Goal: Information Seeking & Learning: Find specific fact

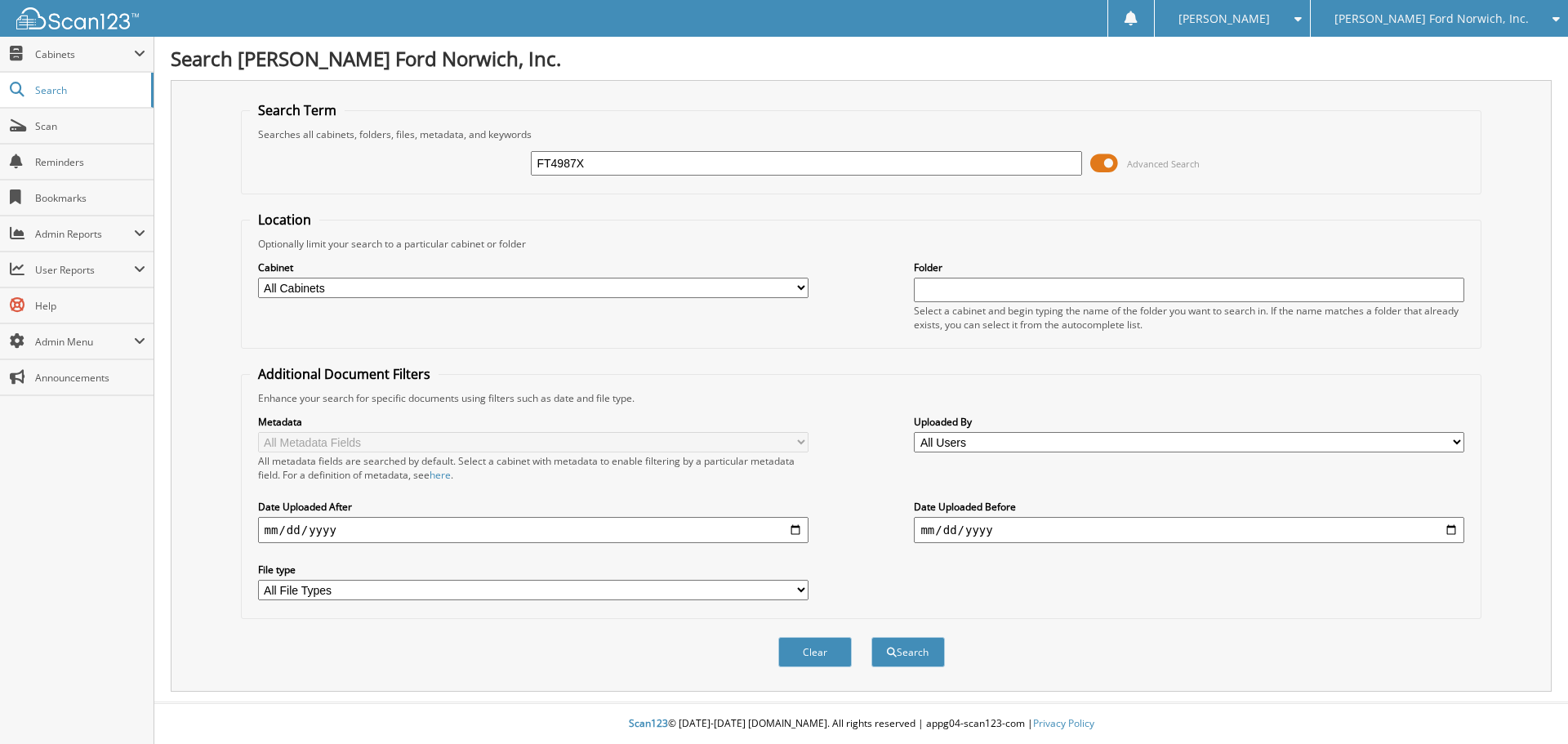
type input "FT4987X"
click at [871, 636] on button "Search" at bounding box center [908, 651] width 73 height 31
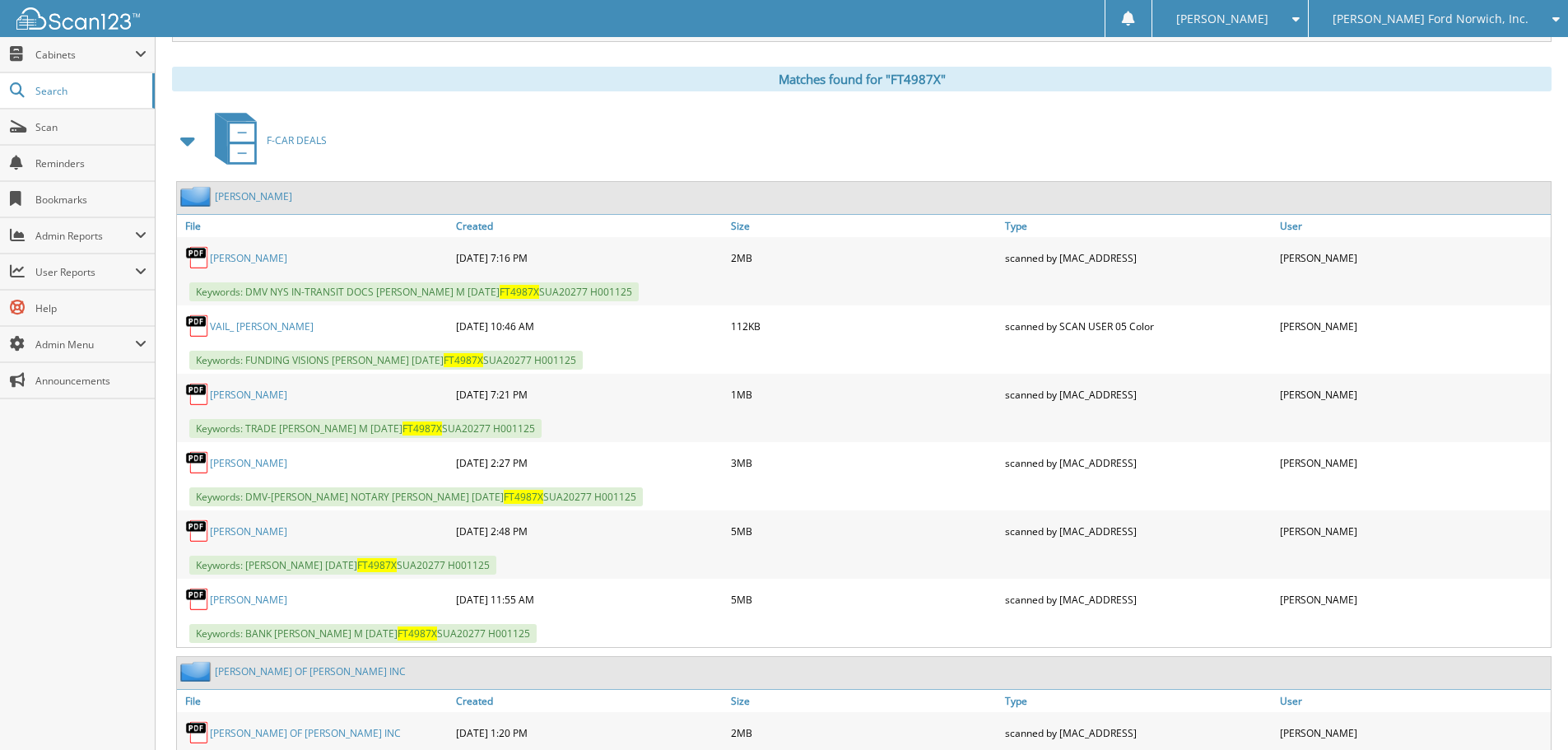
scroll to position [737, 0]
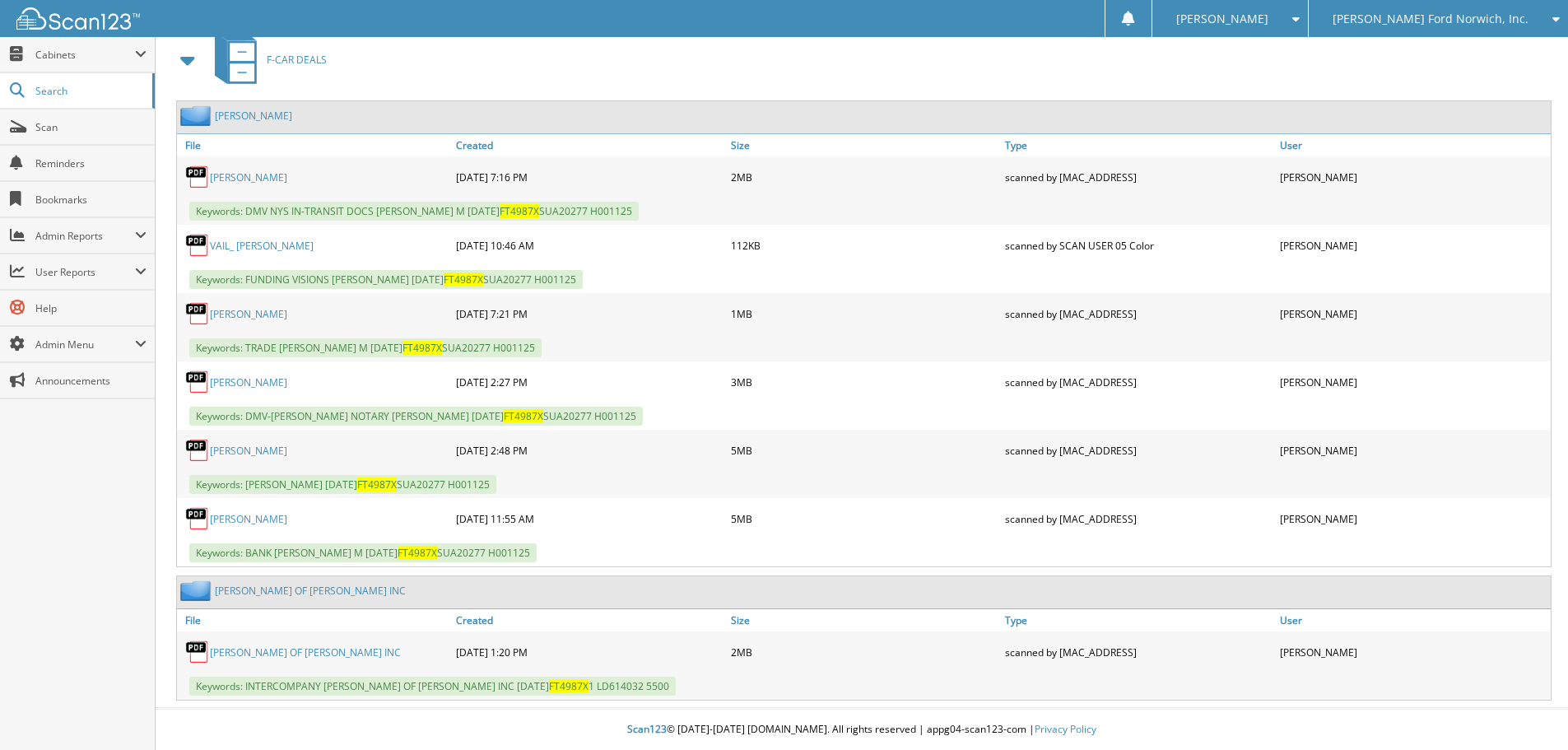
click at [251, 446] on link "VAIL, LISA M" at bounding box center [249, 450] width 78 height 14
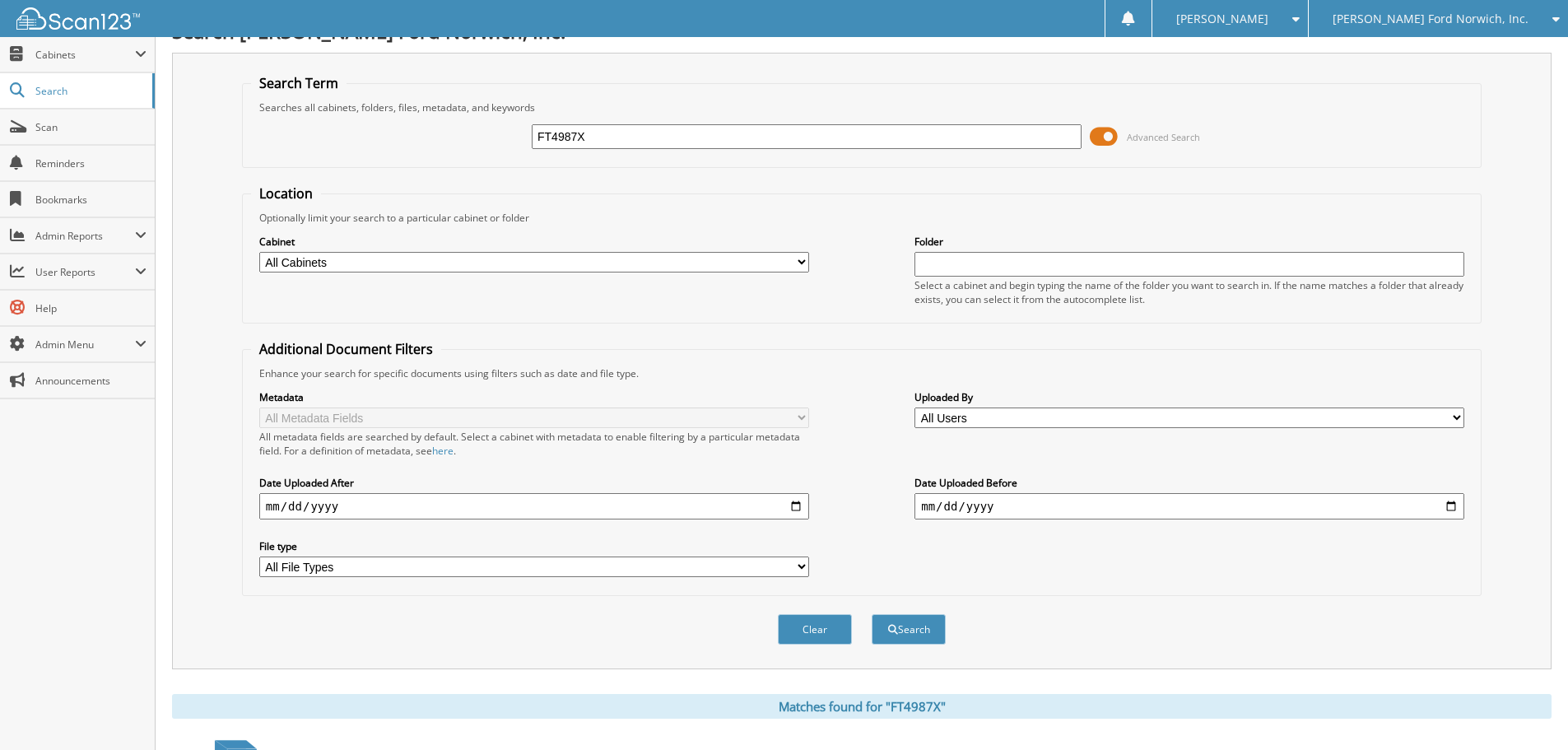
scroll to position [0, 0]
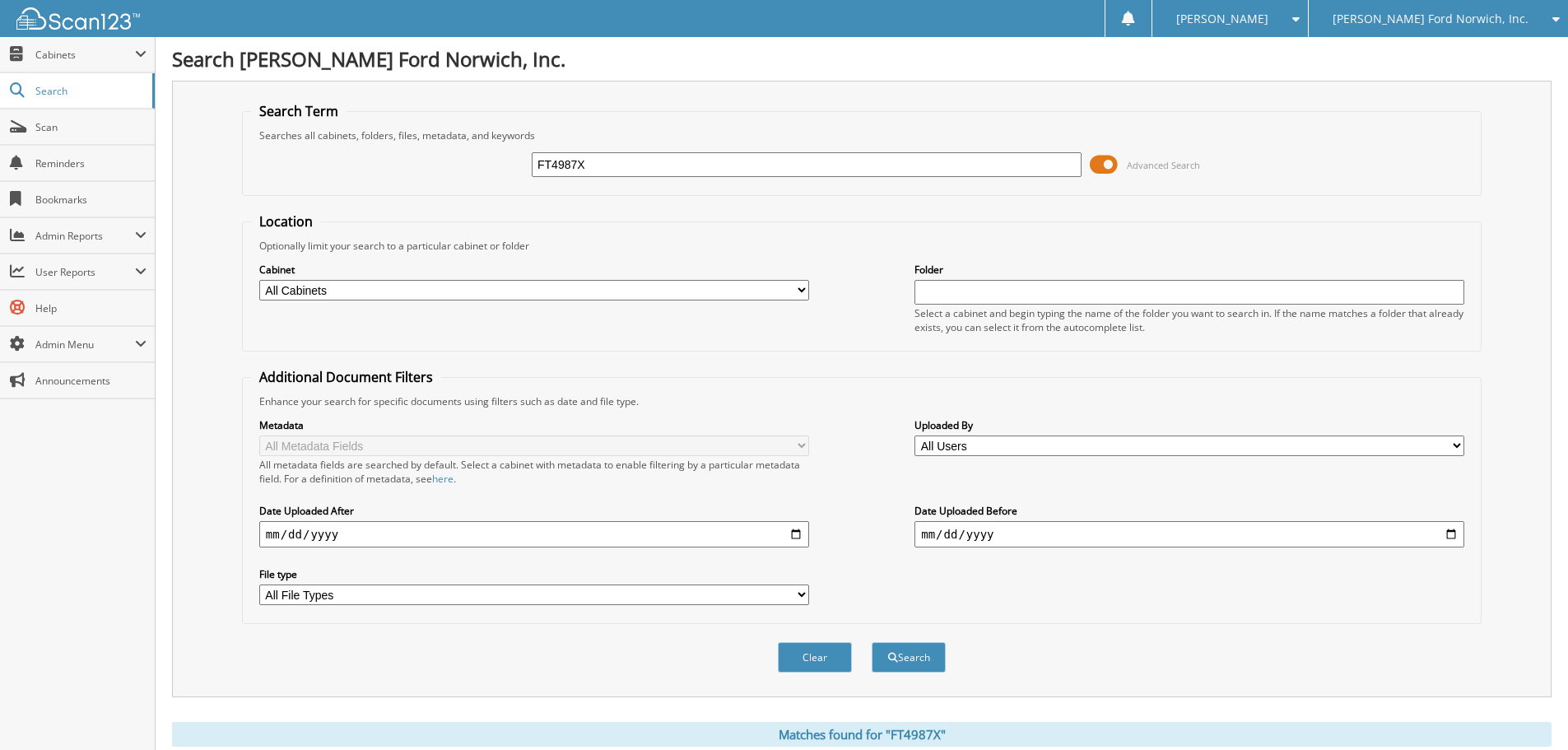
drag, startPoint x: 593, startPoint y: 167, endPoint x: 569, endPoint y: 172, distance: 24.5
click at [559, 173] on input "FT4987X" at bounding box center [806, 165] width 550 height 25
type input "FT4849"
click at [872, 642] on button "Search" at bounding box center [909, 657] width 74 height 31
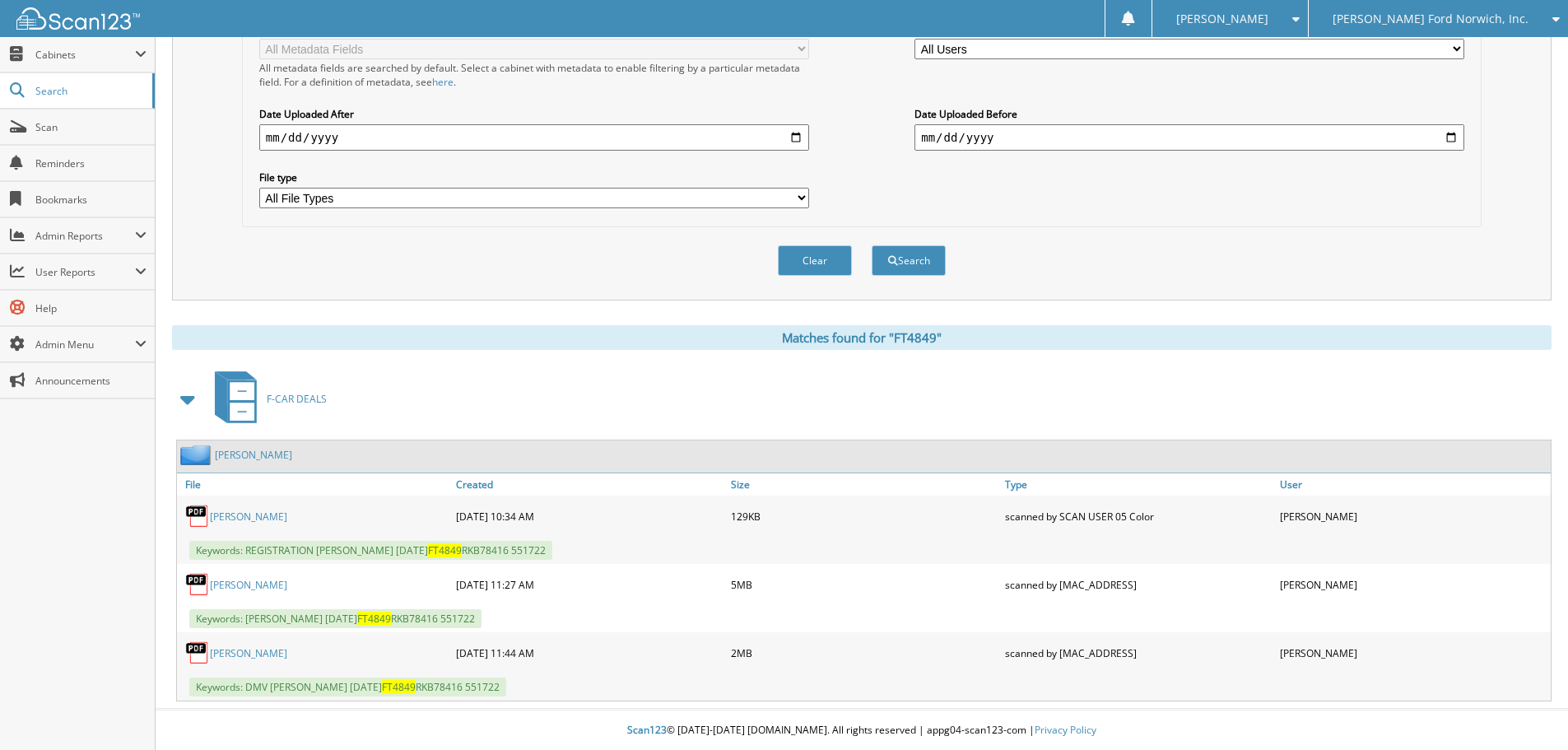
scroll to position [398, 0]
click at [238, 590] on div "LEWIS, CHARLES" at bounding box center [315, 583] width 275 height 33
click at [232, 582] on link "LEWIS, CHARLES" at bounding box center [249, 584] width 78 height 14
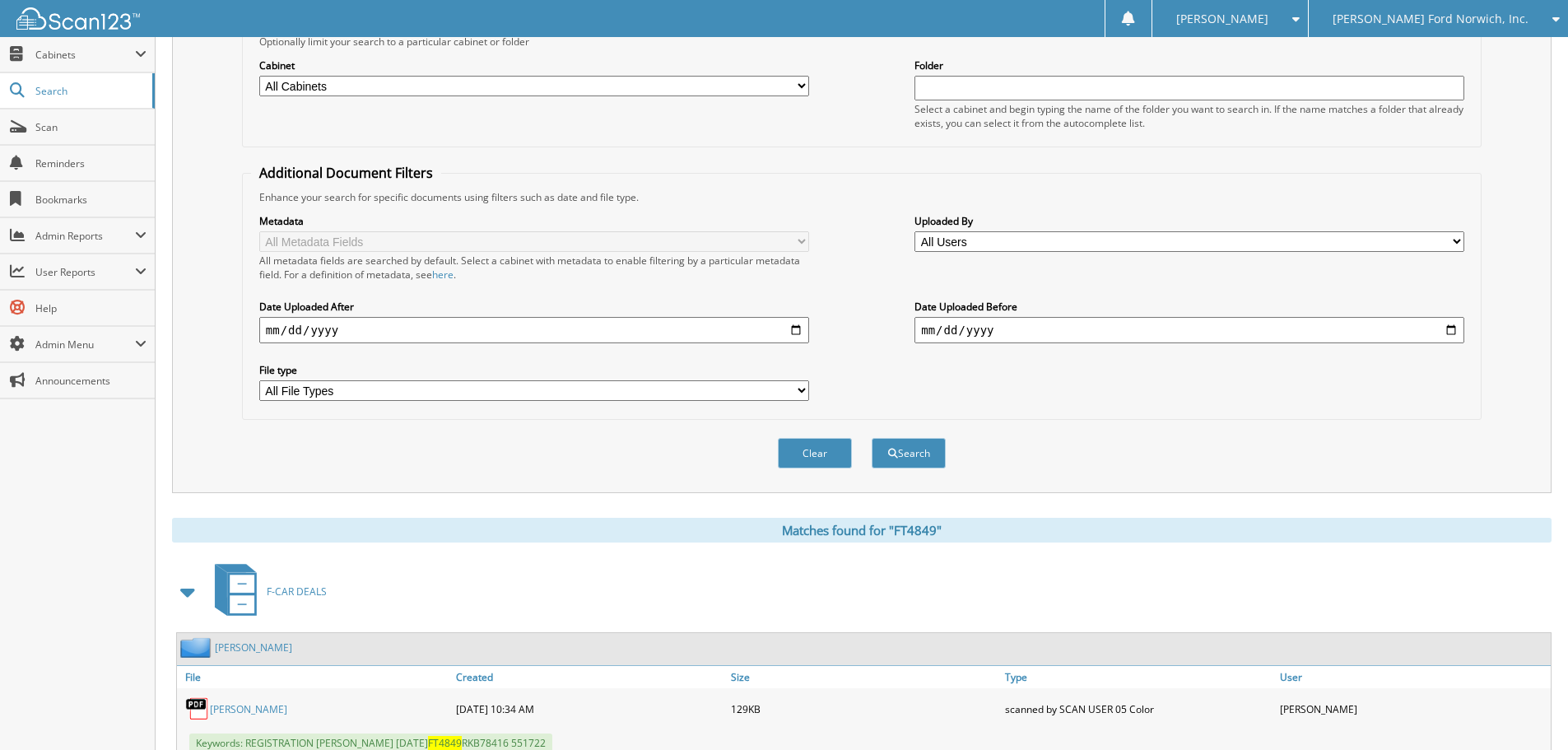
scroll to position [0, 0]
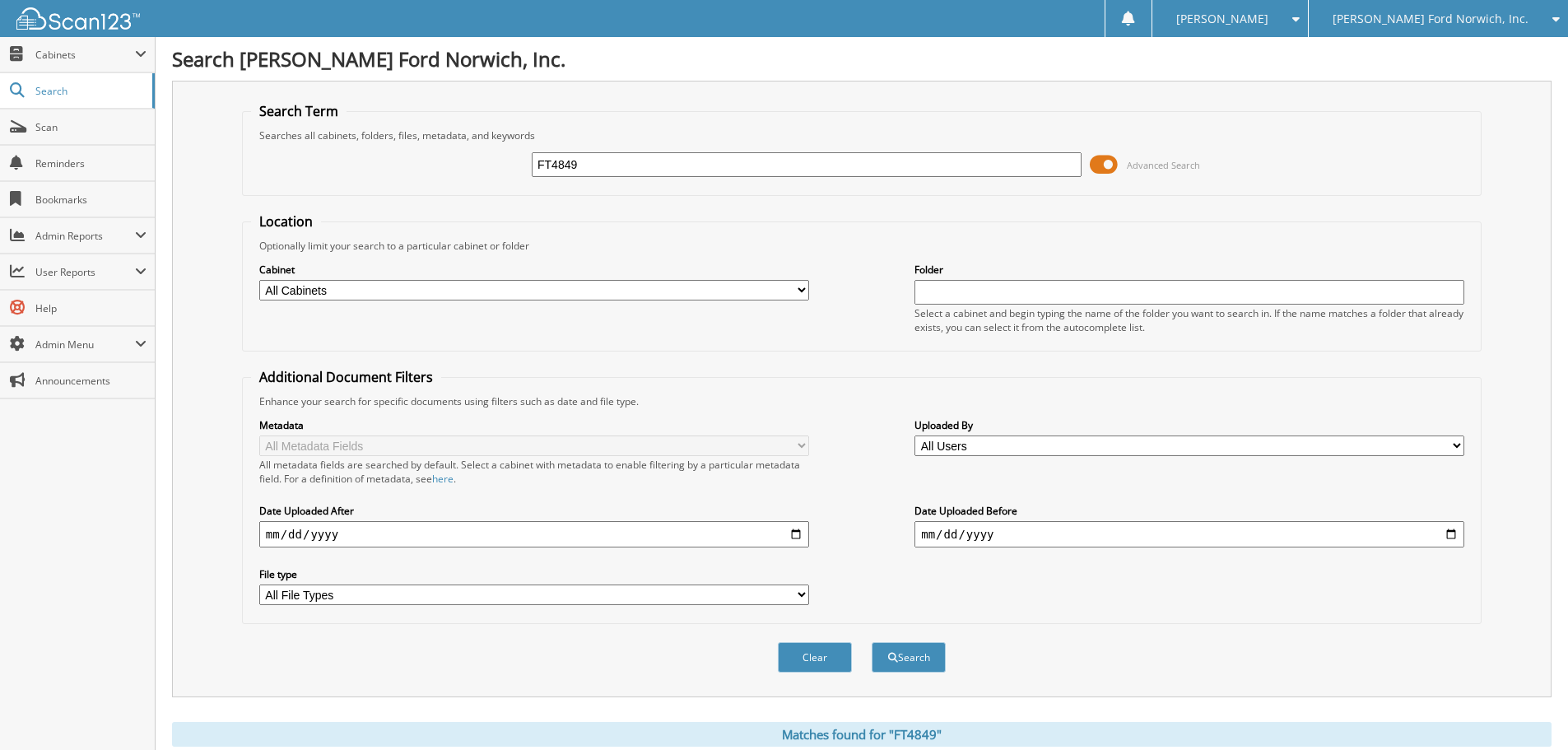
drag, startPoint x: 589, startPoint y: 161, endPoint x: 344, endPoint y: 113, distance: 249.7
click at [353, 116] on fieldset "Search Term Searches all cabinets, folders, files, metadata, and keywords FT484…" at bounding box center [861, 149] width 1239 height 93
type input "FT5020X"
click at [872, 642] on button "Search" at bounding box center [909, 657] width 74 height 31
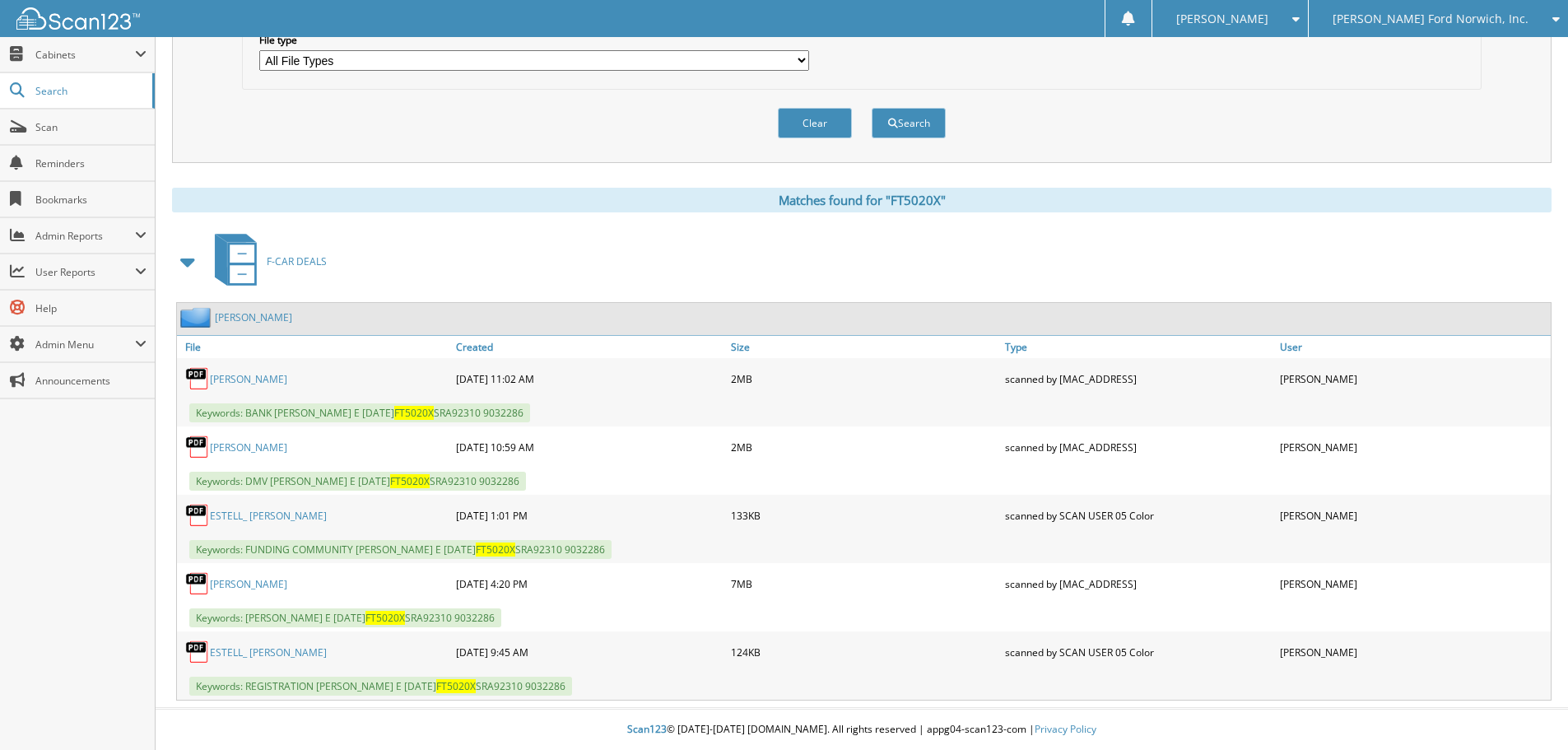
scroll to position [535, 0]
click at [250, 579] on link "ESTELL, ERIC E" at bounding box center [249, 584] width 78 height 14
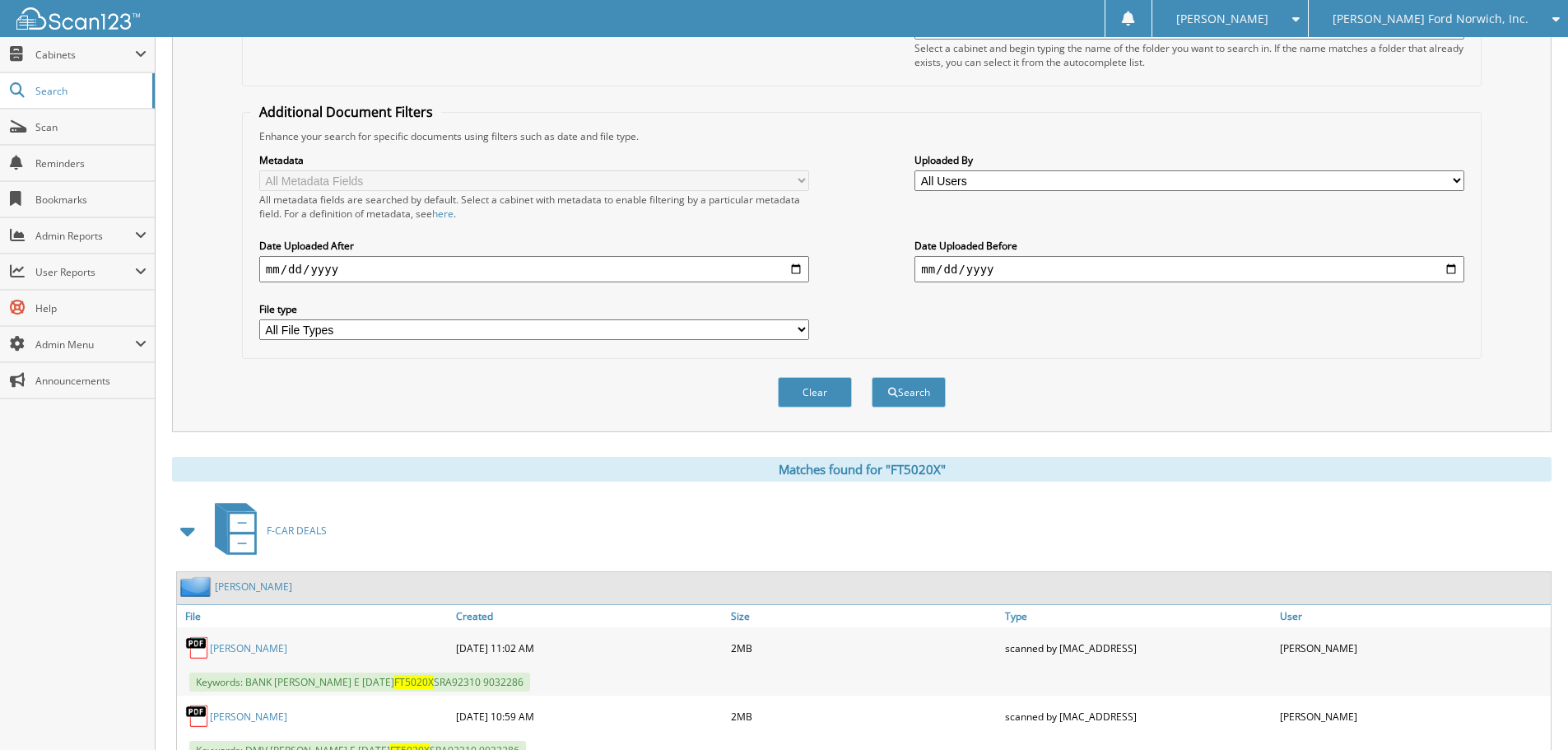
scroll to position [41, 0]
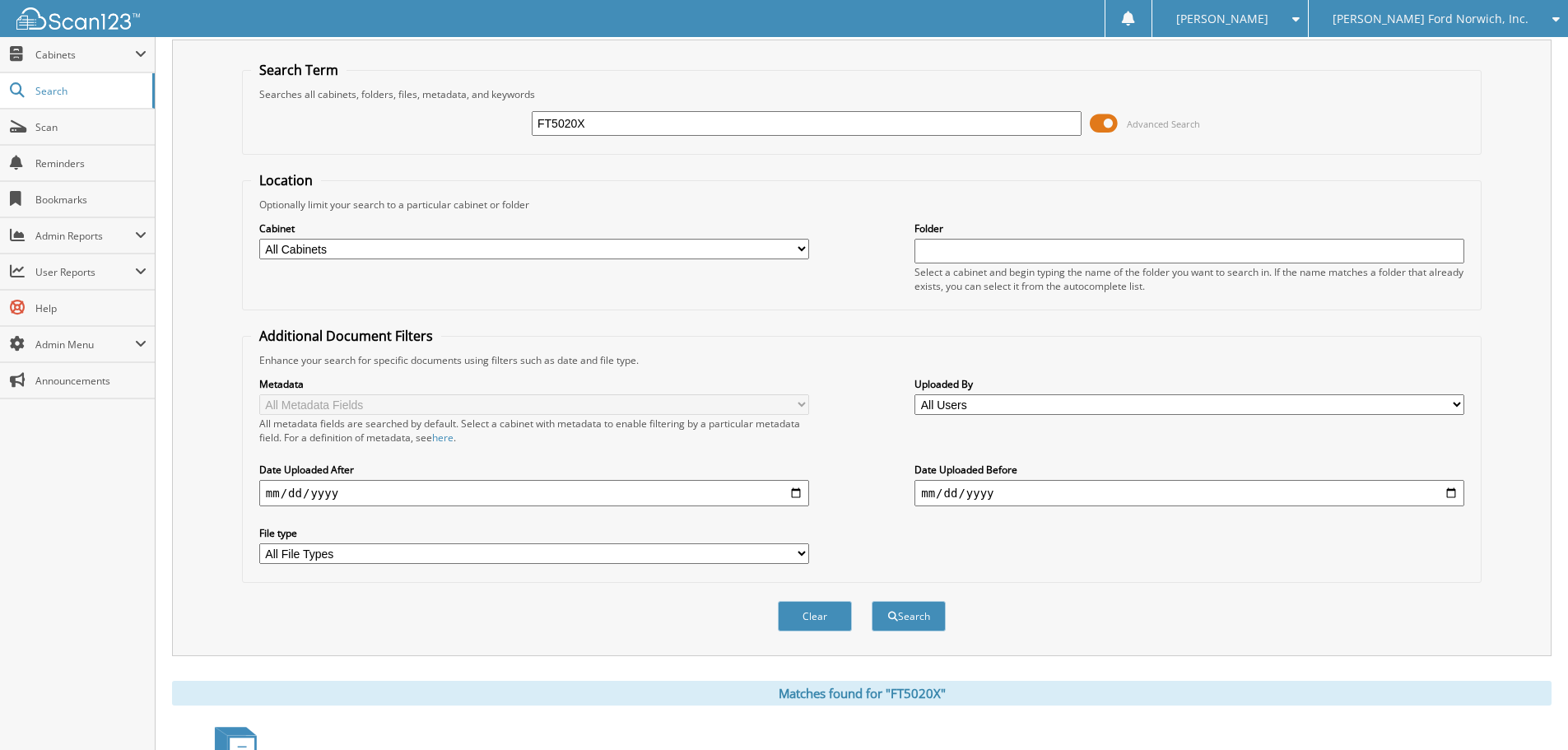
drag, startPoint x: 602, startPoint y: 122, endPoint x: 554, endPoint y: 129, distance: 48.5
click at [554, 129] on input "FT5020X" at bounding box center [806, 123] width 550 height 25
type input "FT4826"
click at [872, 601] on button "Search" at bounding box center [909, 616] width 74 height 31
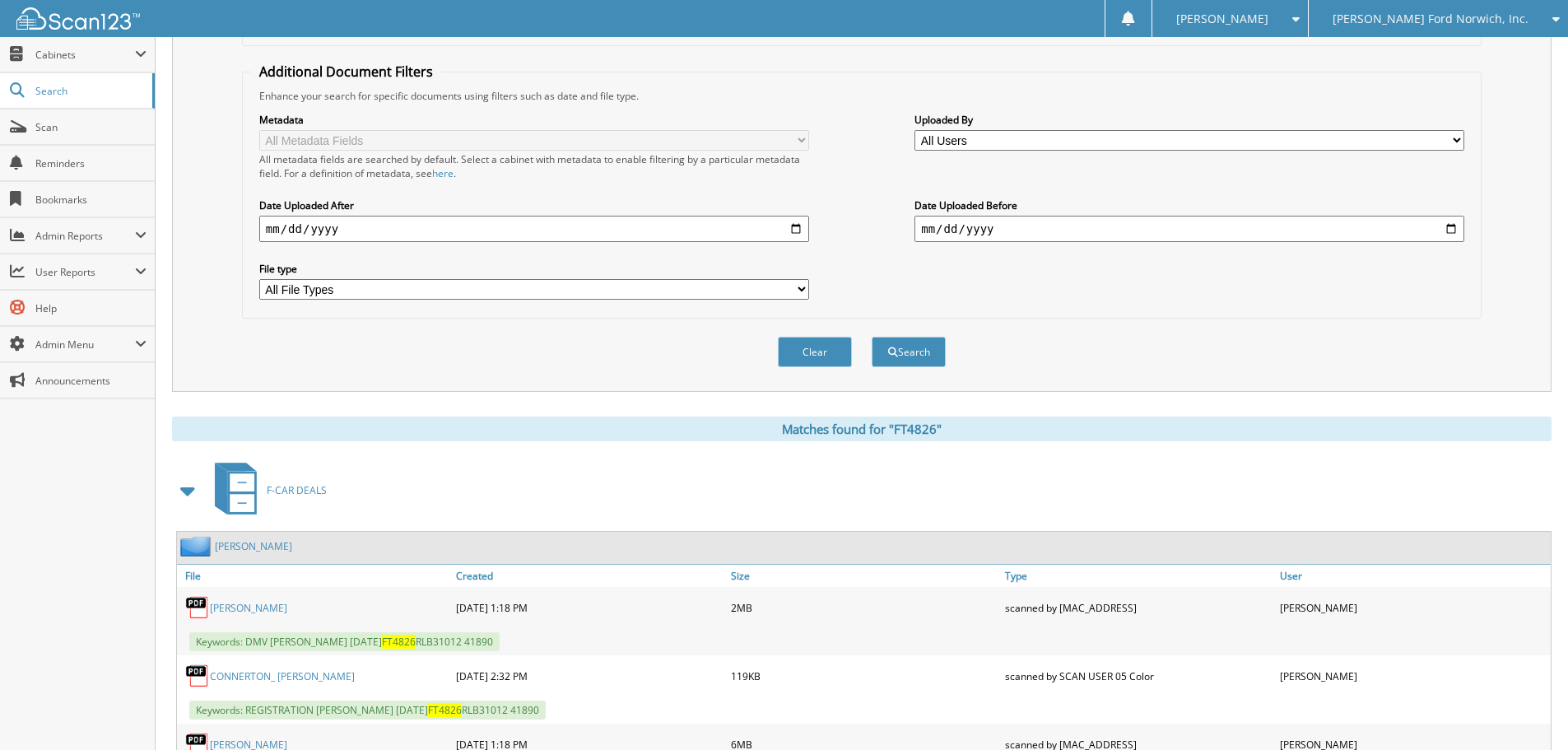
scroll to position [535, 0]
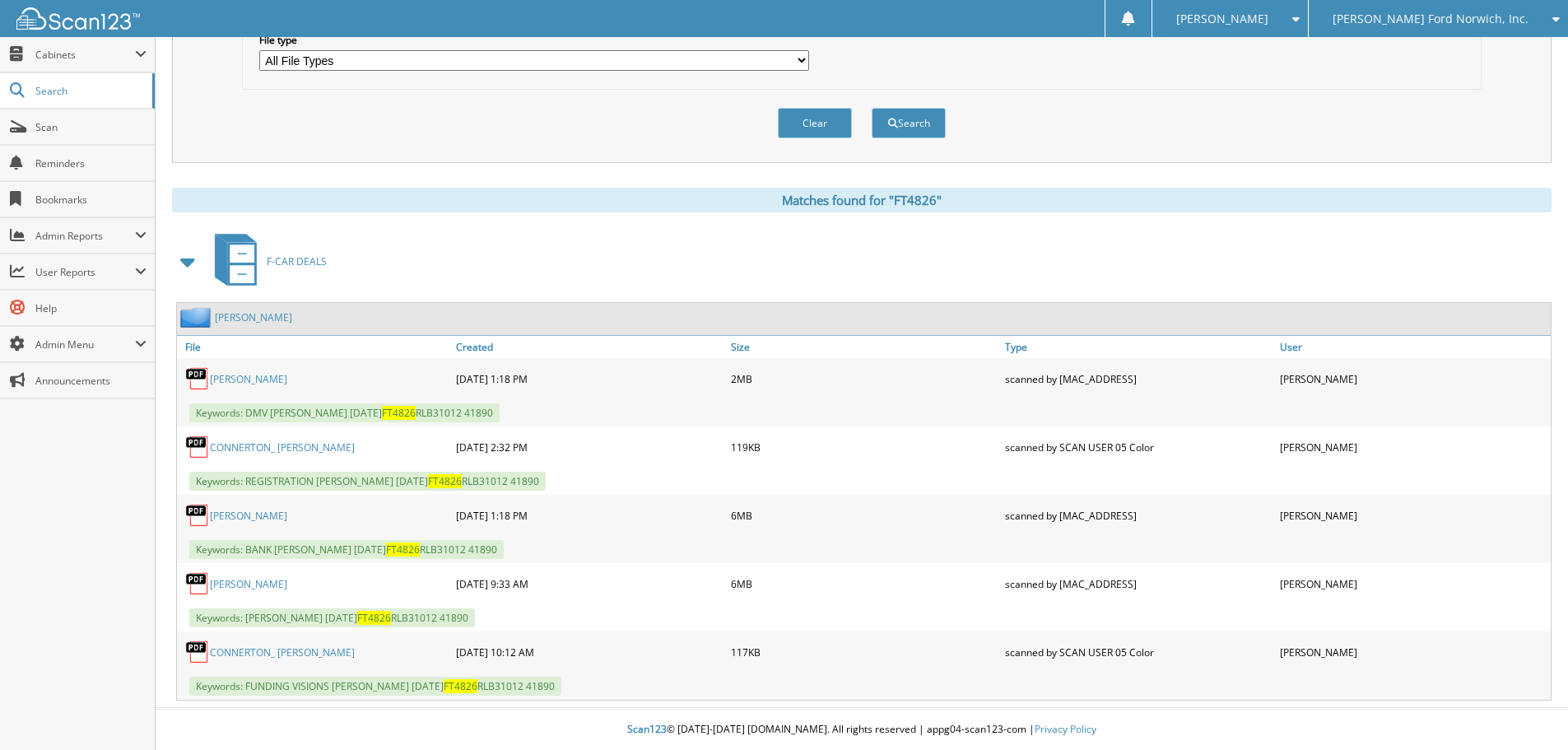
click at [281, 577] on link "CONNERTON, KATHRYN R" at bounding box center [249, 584] width 78 height 14
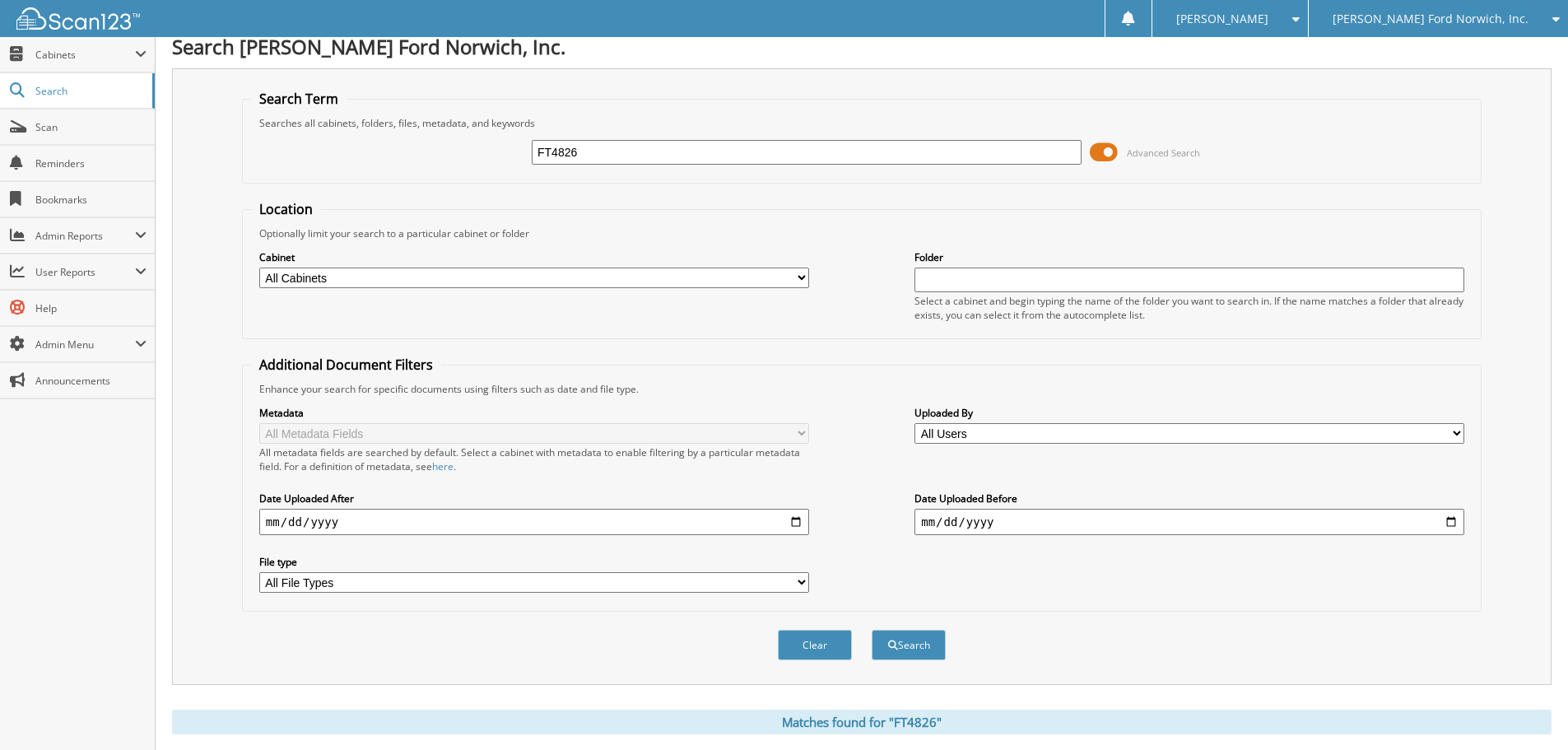
scroll to position [0, 0]
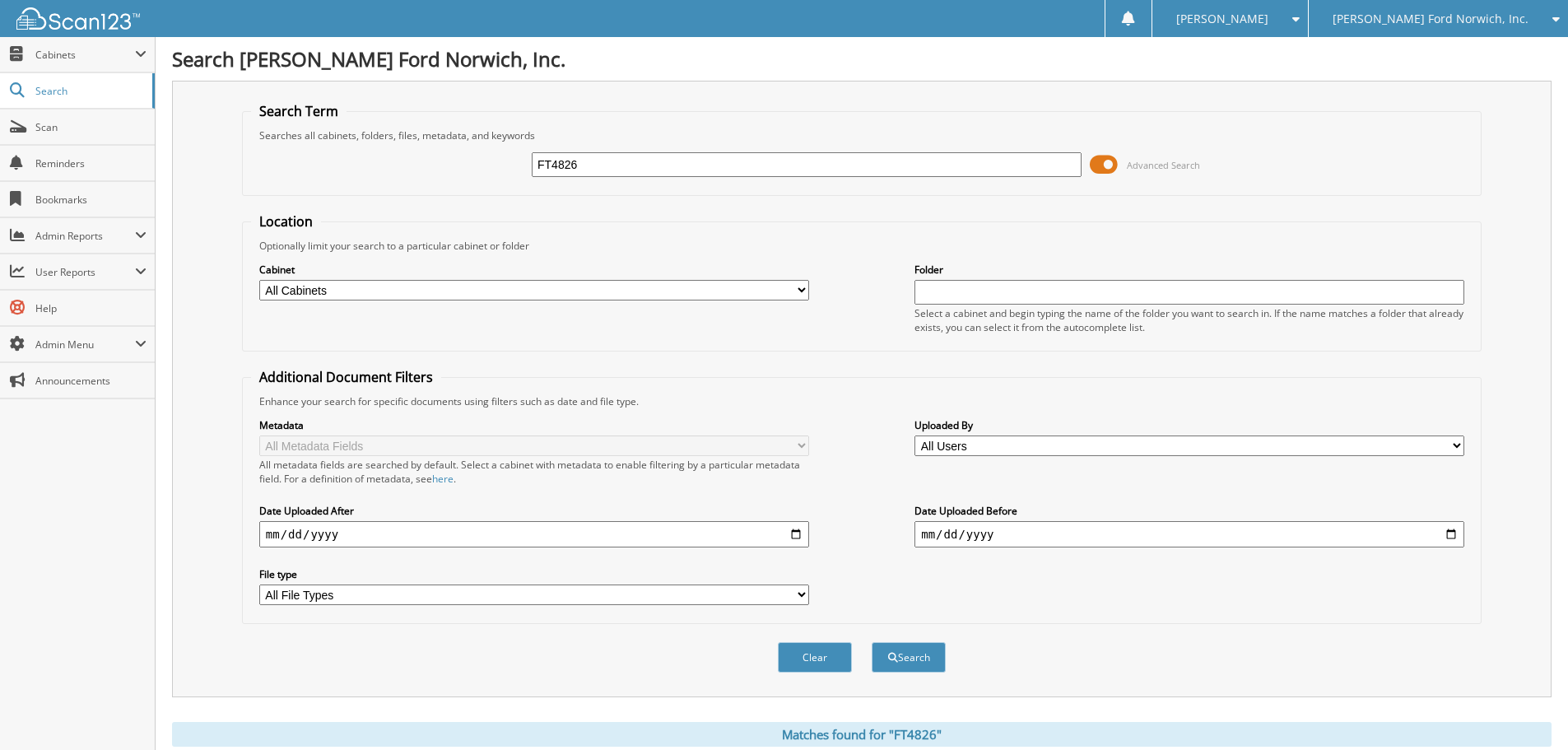
drag, startPoint x: 586, startPoint y: 167, endPoint x: 421, endPoint y: 158, distance: 165.2
click at [421, 158] on div "FT4826 Advanced Search" at bounding box center [862, 165] width 1222 height 44
type input "C61197"
click at [872, 642] on button "Search" at bounding box center [909, 657] width 74 height 31
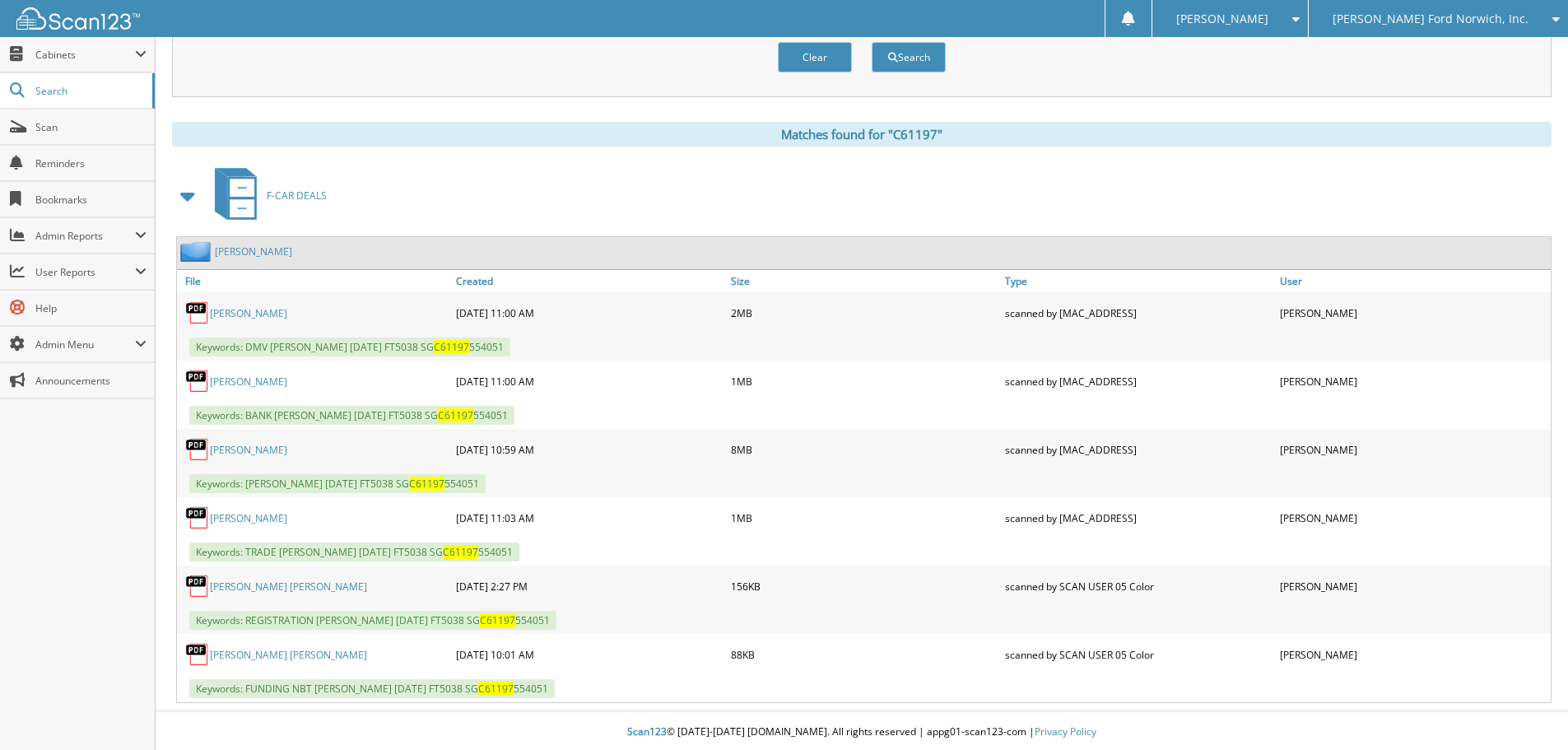
scroll to position [603, 0]
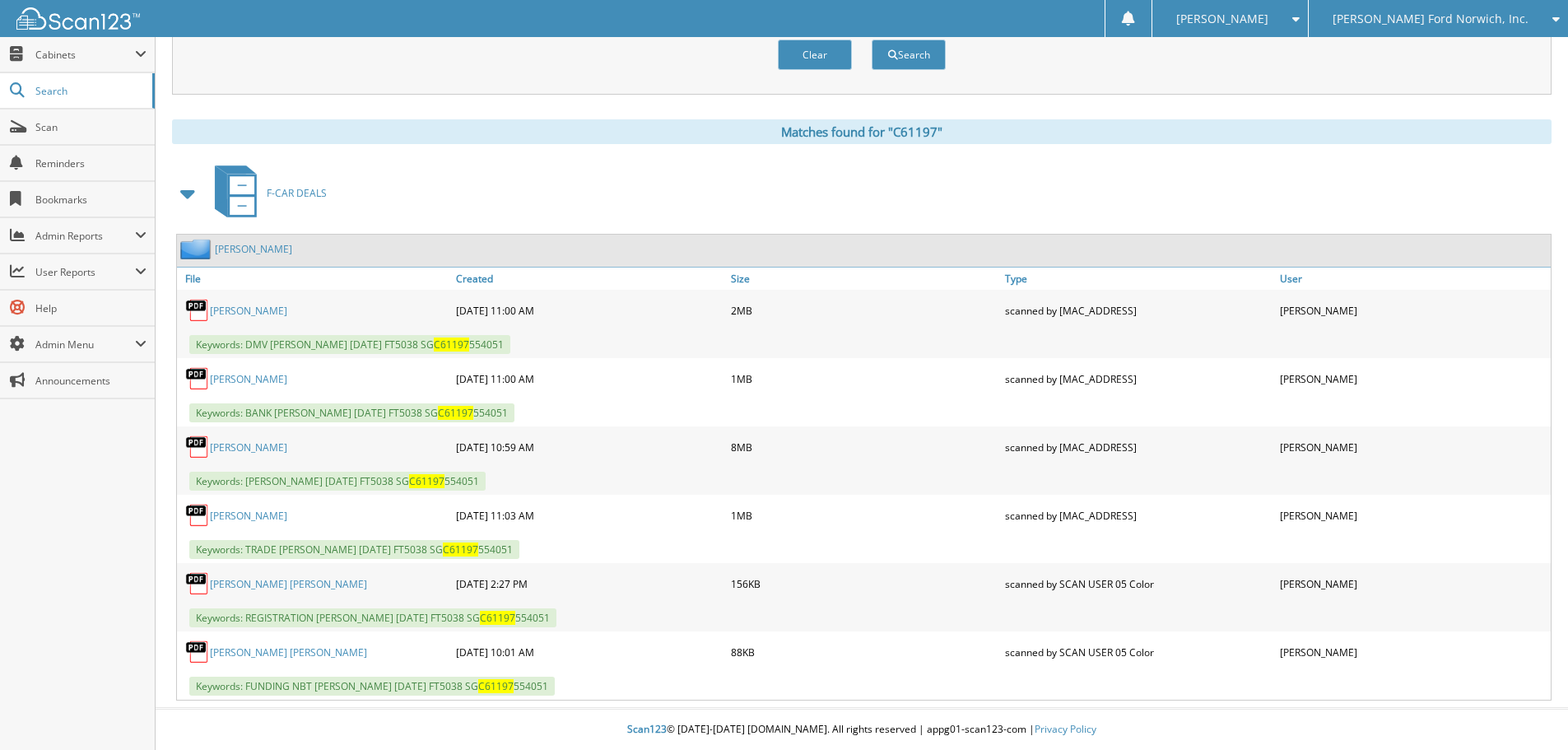
click at [255, 439] on div "[PERSON_NAME]" at bounding box center [315, 446] width 275 height 33
click at [263, 448] on link "[PERSON_NAME]" at bounding box center [249, 448] width 78 height 14
